Goal: Obtain resource: Download file/media

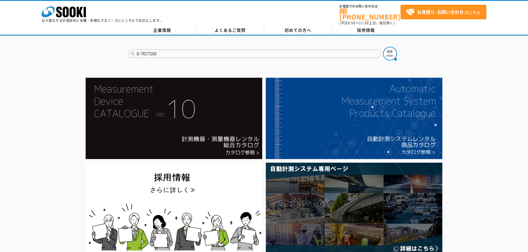
type input "D-TECT200"
click at [383, 47] on button at bounding box center [390, 54] width 14 height 14
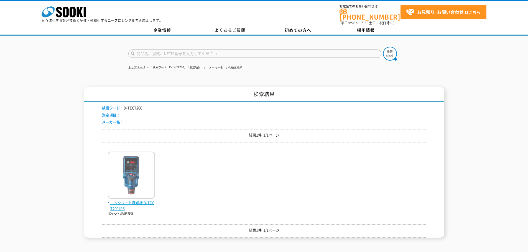
click at [121, 203] on span "コンクリート探知機 D-TECT200JPS" at bounding box center [131, 206] width 47 height 12
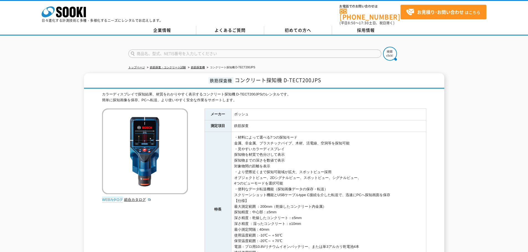
scroll to position [124, 0]
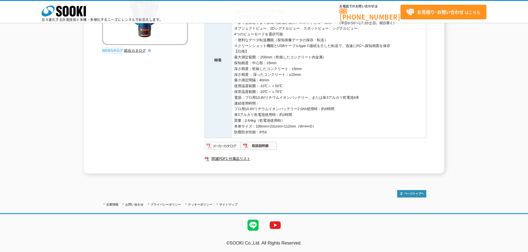
click at [228, 145] on img at bounding box center [223, 146] width 36 height 9
click at [234, 157] on link "関連PDF1 付属品リスト" at bounding box center [316, 158] width 222 height 7
